Goal: Task Accomplishment & Management: Manage account settings

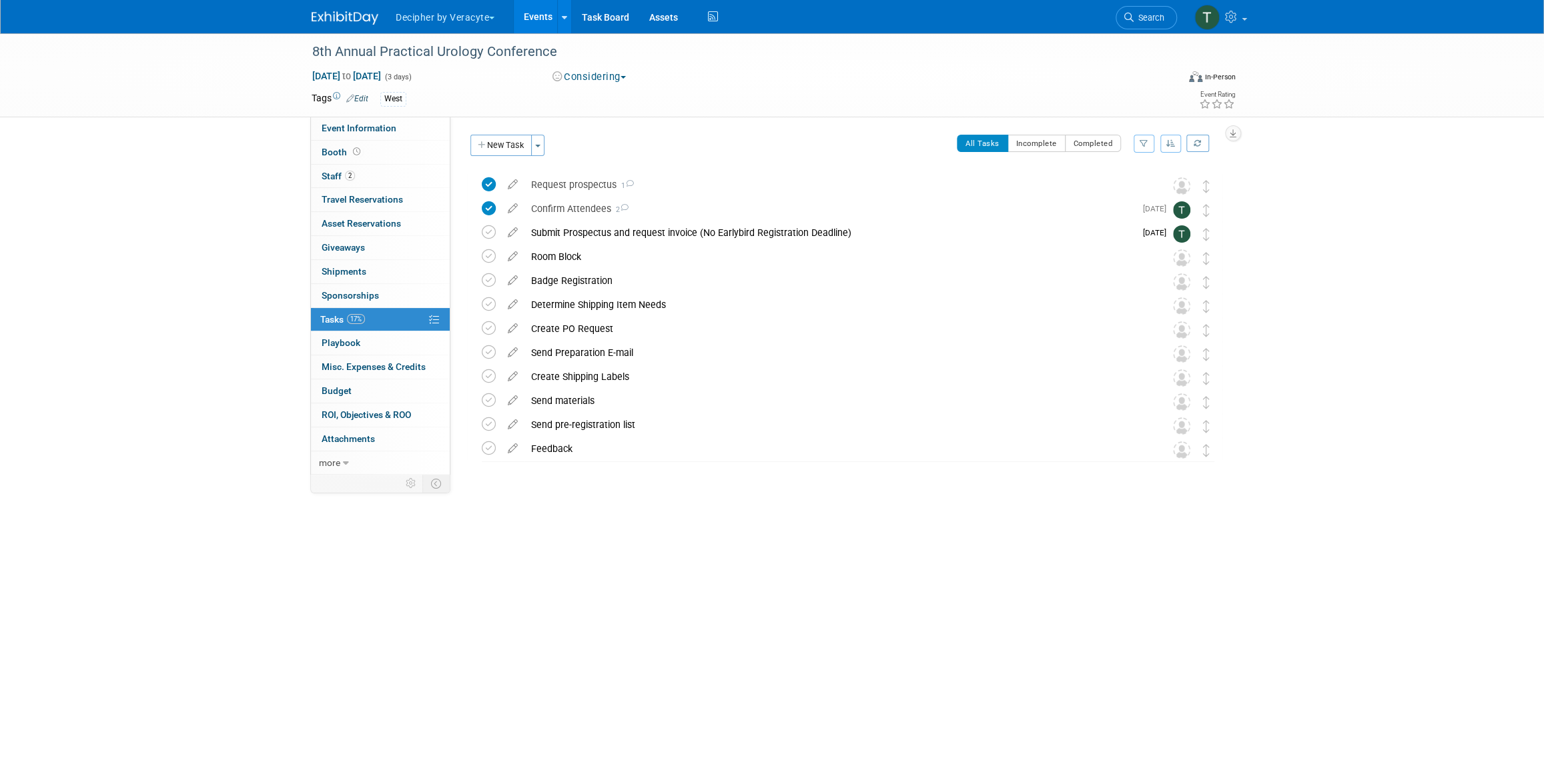
click at [534, 14] on link "Events" at bounding box center [538, 16] width 49 height 34
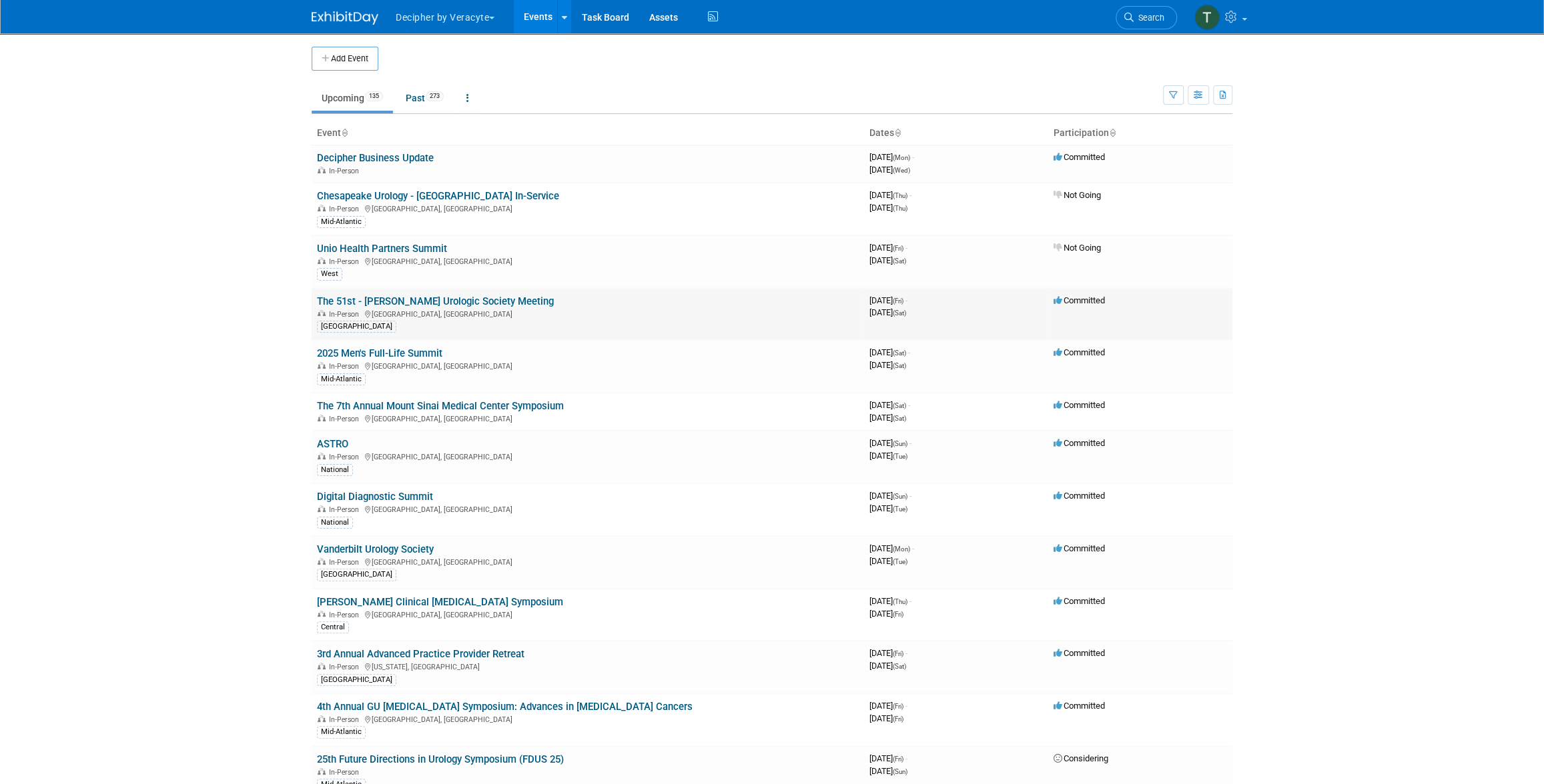
scroll to position [415, 0]
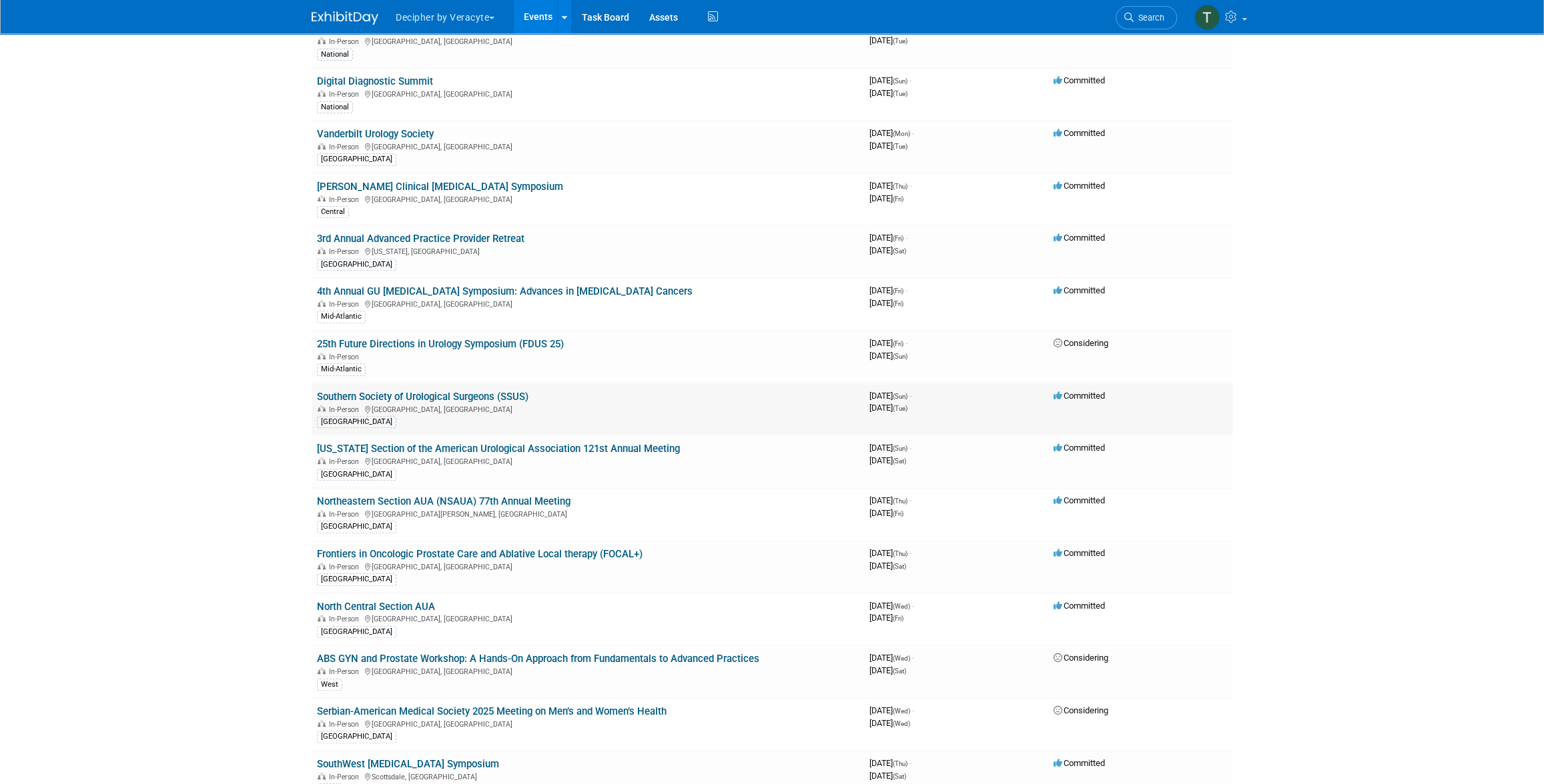
click at [512, 394] on link "Southern Society of Urological Surgeons (SSUS)" at bounding box center [422, 396] width 211 height 12
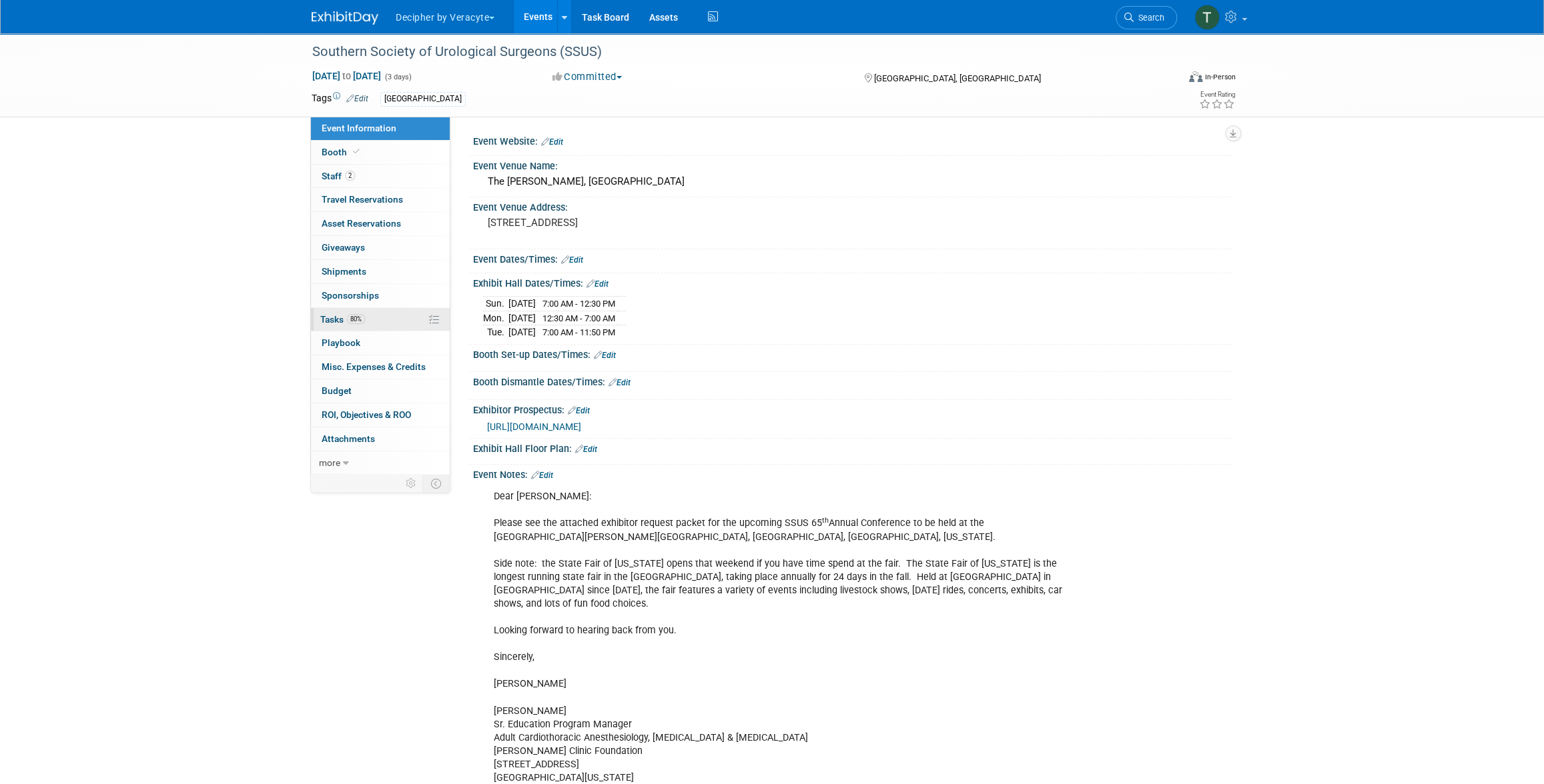
click at [359, 311] on link "80% Tasks 80%" at bounding box center [380, 320] width 139 height 23
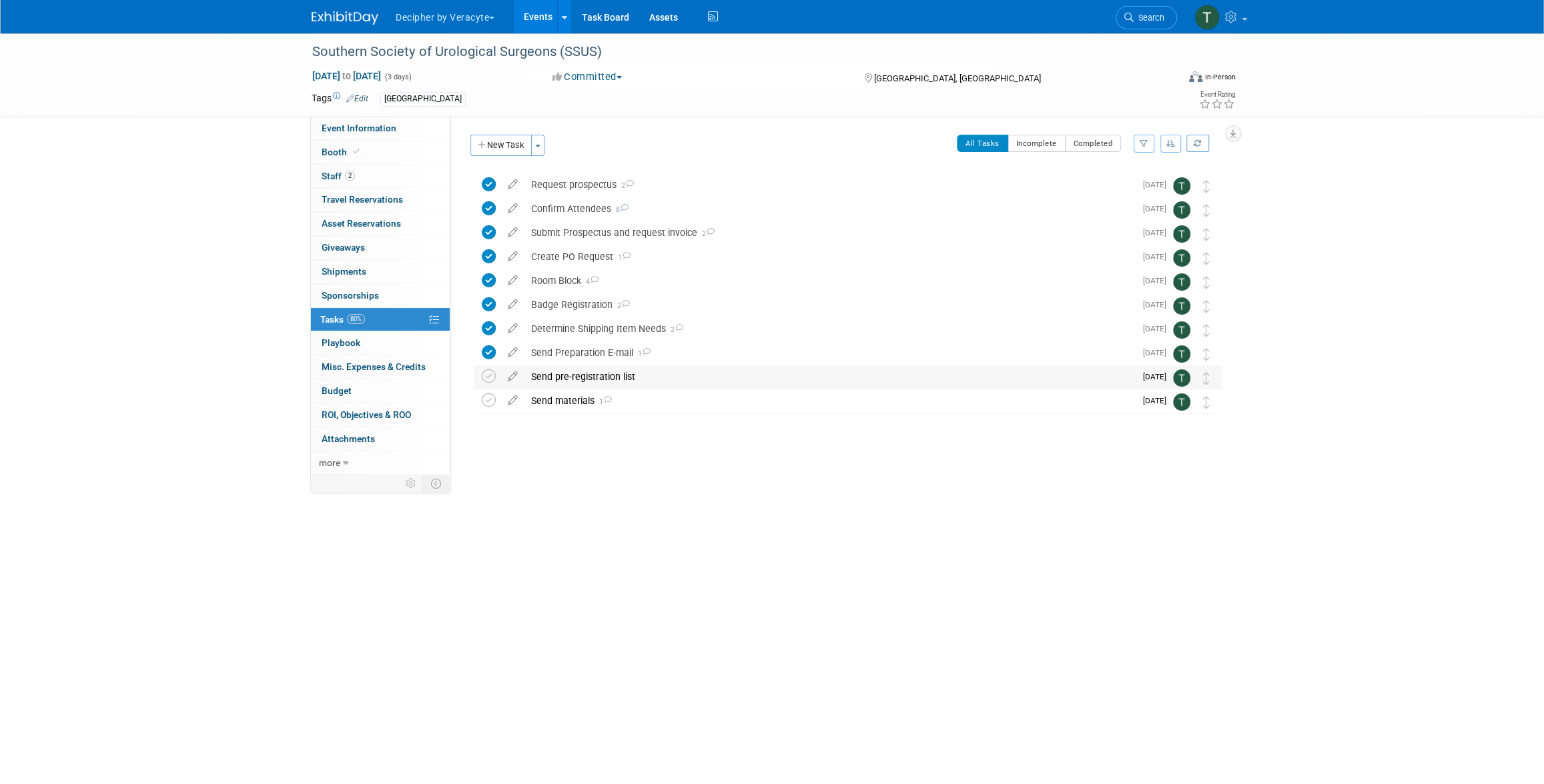
click at [477, 374] on div "Send pre-registration list Pro tip: Press Ctrl-Enter to submit comment. Submit …" at bounding box center [848, 377] width 748 height 25
click at [485, 374] on icon at bounding box center [489, 376] width 14 height 14
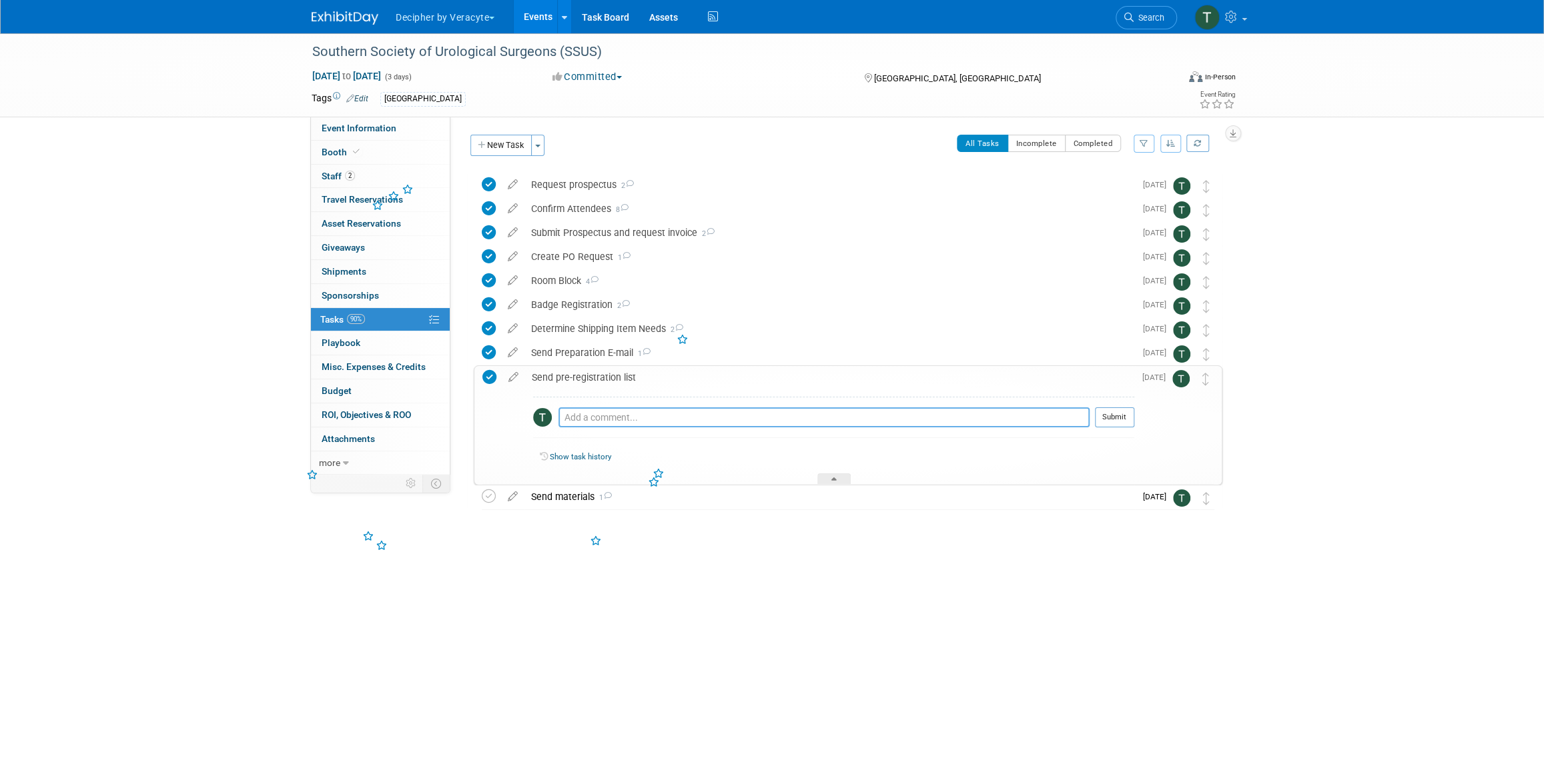
click at [617, 420] on textarea at bounding box center [824, 417] width 531 height 20
type textarea "sent via email"
click at [1114, 416] on button "Submit" at bounding box center [1114, 417] width 40 height 20
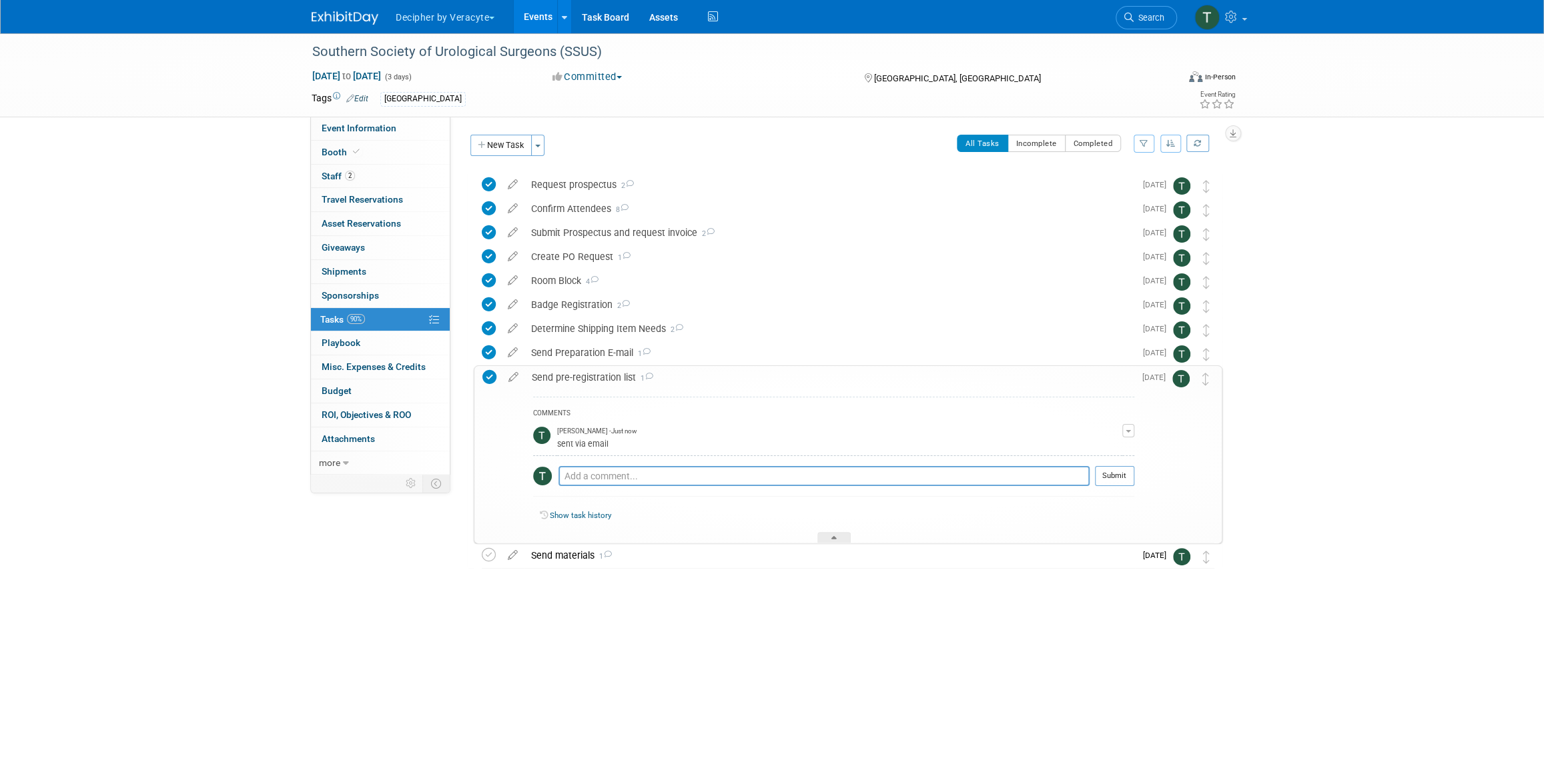
click at [576, 382] on div "Send pre-registration list 1" at bounding box center [830, 377] width 610 height 22
